Goal: Complete application form

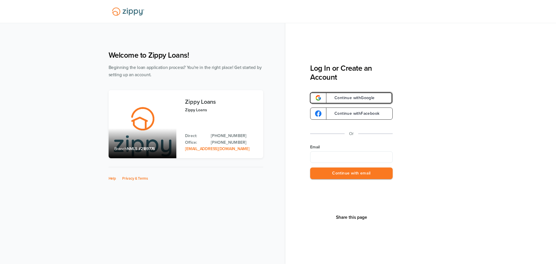
click at [345, 99] on span "Continue with Google" at bounding box center [352, 98] width 46 height 4
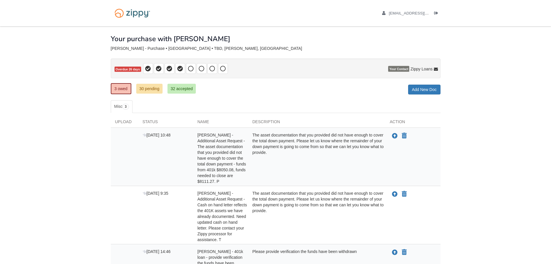
scroll to position [29, 0]
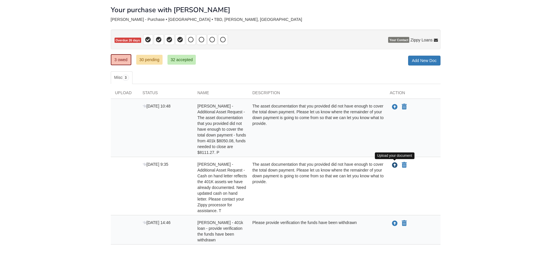
click at [397, 165] on icon "Upload Gail Wrona - Additional Asset Request - Cash on hand letter reflects the…" at bounding box center [395, 165] width 6 height 6
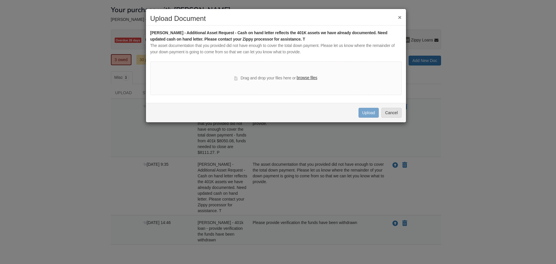
click at [301, 79] on label "browse files" at bounding box center [306, 78] width 21 height 6
click at [0, 0] on input "browse files" at bounding box center [0, 0] width 0 height 0
click at [391, 112] on button "Cancel" at bounding box center [391, 113] width 20 height 10
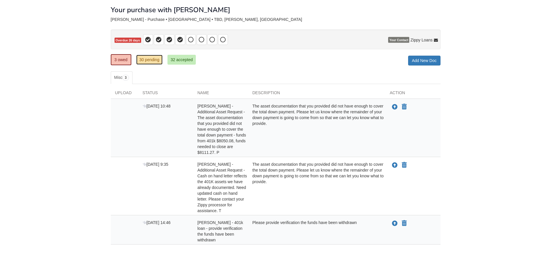
click at [158, 59] on link "30 pending" at bounding box center [149, 60] width 26 height 10
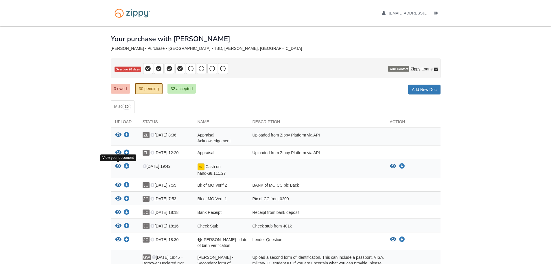
click at [118, 165] on icon "View Cash on hand-$8,111.27" at bounding box center [118, 166] width 6 height 6
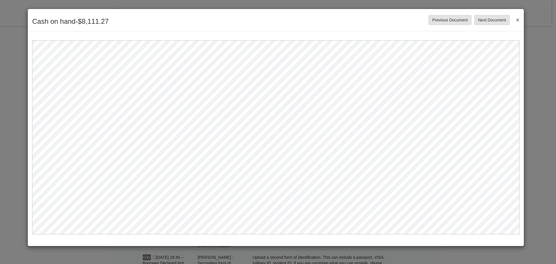
click at [518, 19] on button "×" at bounding box center [515, 19] width 7 height 10
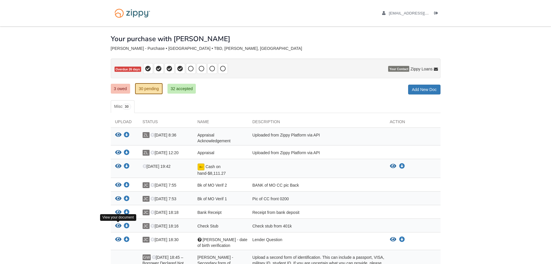
click at [118, 226] on icon "View Check Stub" at bounding box center [118, 226] width 6 height 6
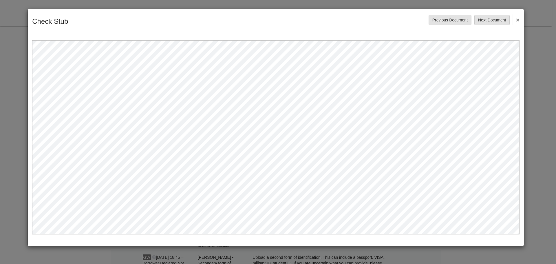
click at [517, 20] on button "×" at bounding box center [515, 19] width 7 height 10
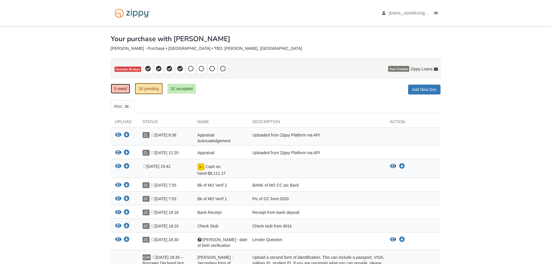
click at [121, 88] on link "3 owed" at bounding box center [120, 89] width 19 height 10
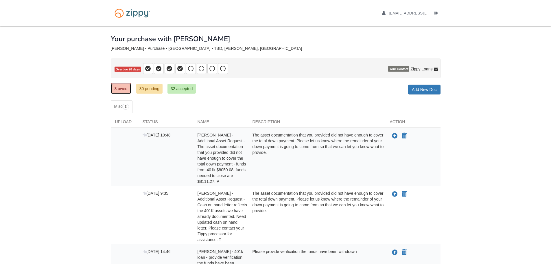
click at [116, 89] on link "3 owed" at bounding box center [121, 88] width 21 height 11
click at [179, 87] on link "32 accepted" at bounding box center [182, 89] width 28 height 10
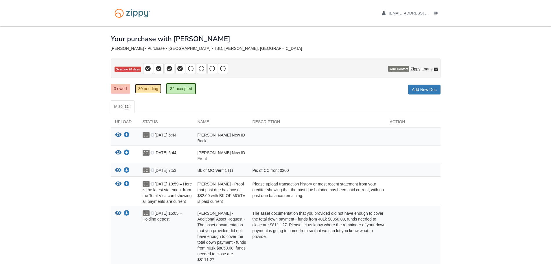
click at [149, 91] on link "30 pending" at bounding box center [148, 89] width 26 height 10
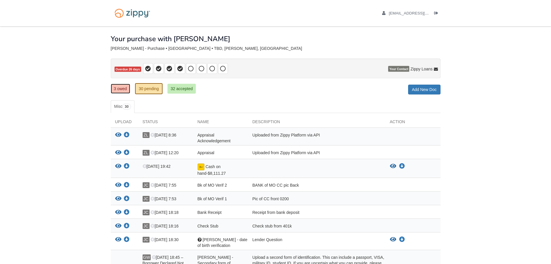
click at [117, 84] on link "3 owed" at bounding box center [120, 89] width 19 height 10
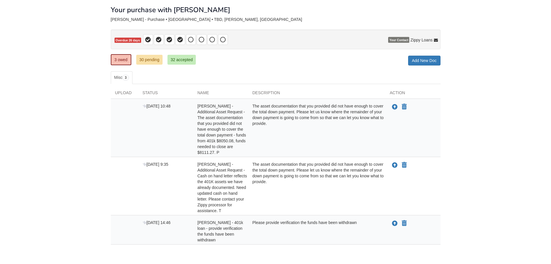
scroll to position [50, 0]
